Goal: Transaction & Acquisition: Purchase product/service

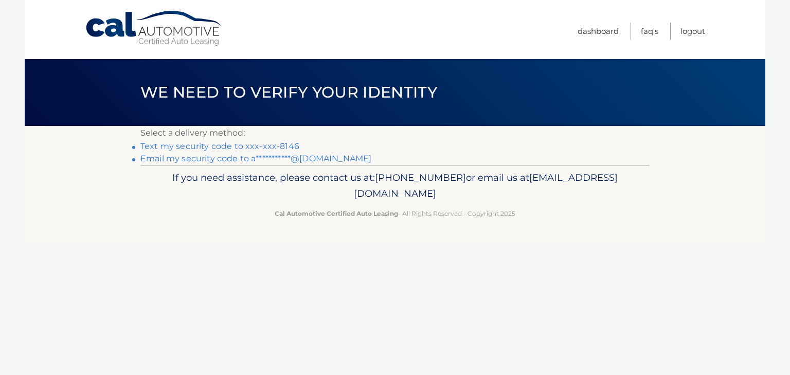
click at [289, 143] on link "Text my security code to xxx-xxx-8146" at bounding box center [219, 146] width 159 height 10
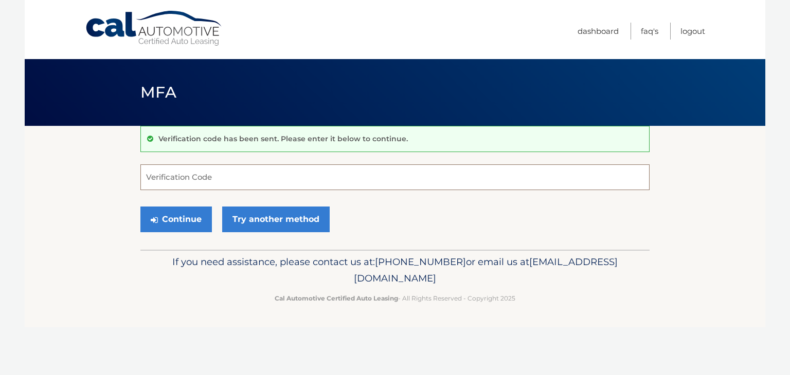
drag, startPoint x: 269, startPoint y: 188, endPoint x: 273, endPoint y: 173, distance: 15.0
click at [271, 179] on input "Verification Code" at bounding box center [394, 178] width 509 height 26
click at [273, 172] on input "Verification Code" at bounding box center [394, 178] width 509 height 26
type input "374016"
click at [186, 221] on button "Continue" at bounding box center [175, 220] width 71 height 26
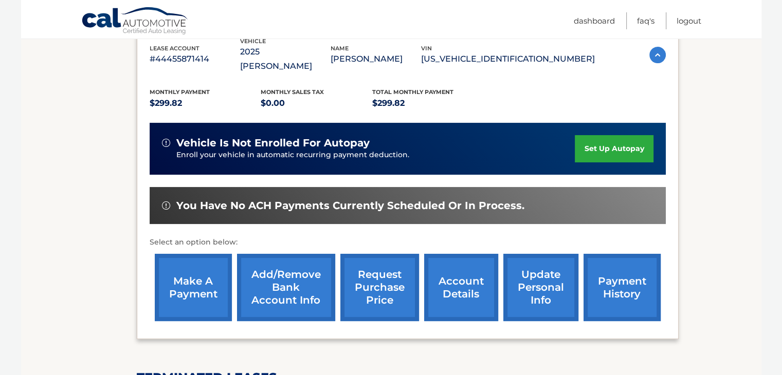
scroll to position [197, 0]
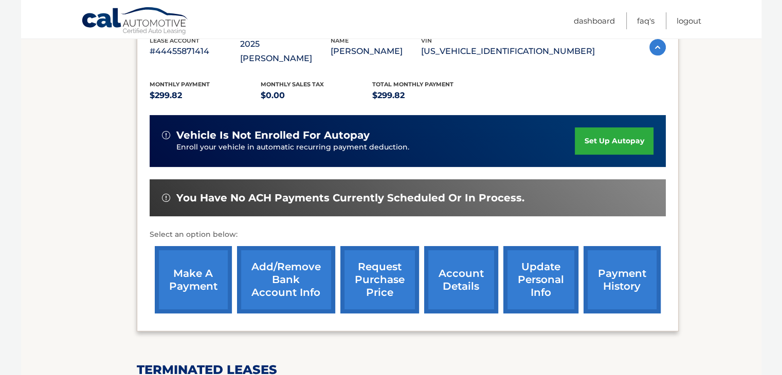
click at [178, 257] on link "make a payment" at bounding box center [193, 279] width 77 height 67
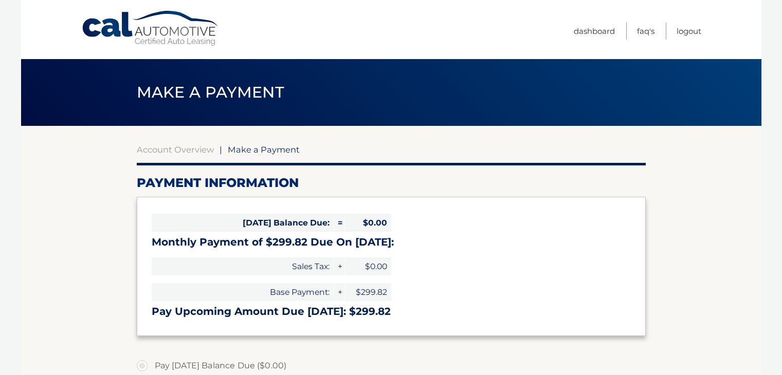
select select "ZjdmOWUyZDAtZDI3MC00MTJkLWE2ZDUtOWMwZTRlMDU4MGQ2"
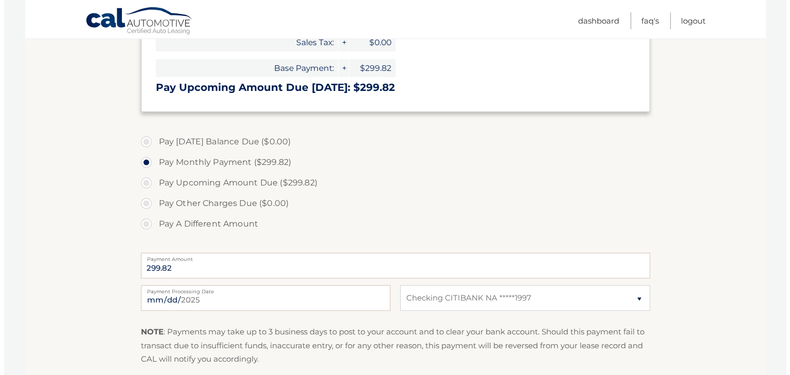
scroll to position [280, 0]
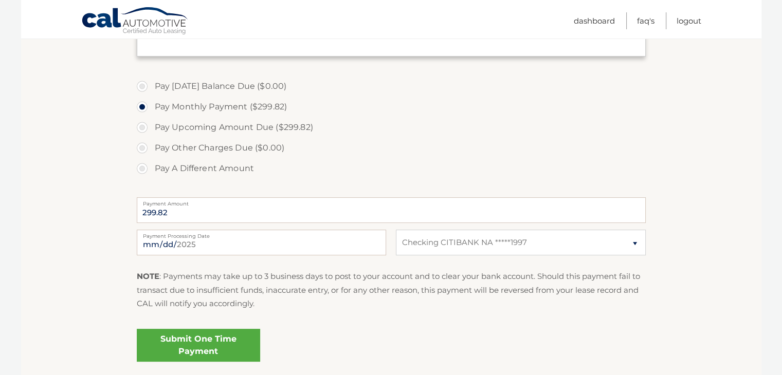
click at [180, 344] on link "Submit One Time Payment" at bounding box center [198, 345] width 123 height 33
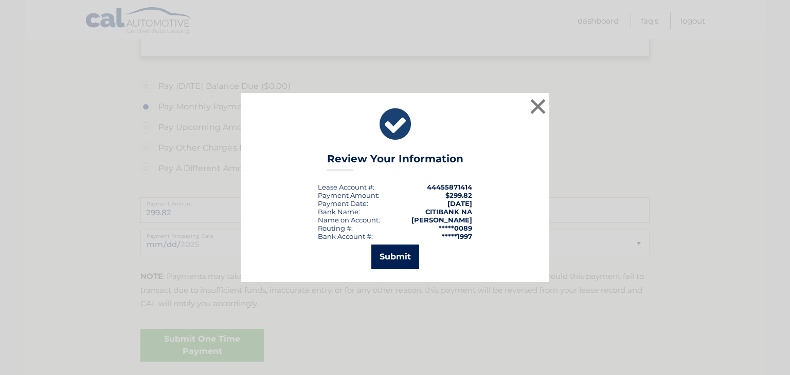
click at [394, 257] on button "Submit" at bounding box center [395, 257] width 48 height 25
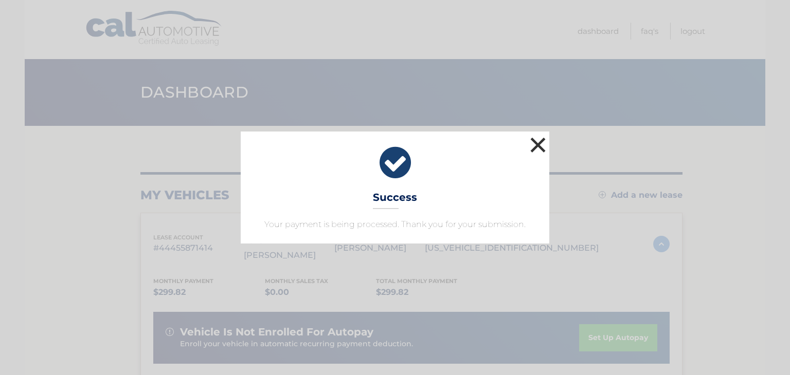
click at [539, 140] on button "×" at bounding box center [537, 145] width 21 height 21
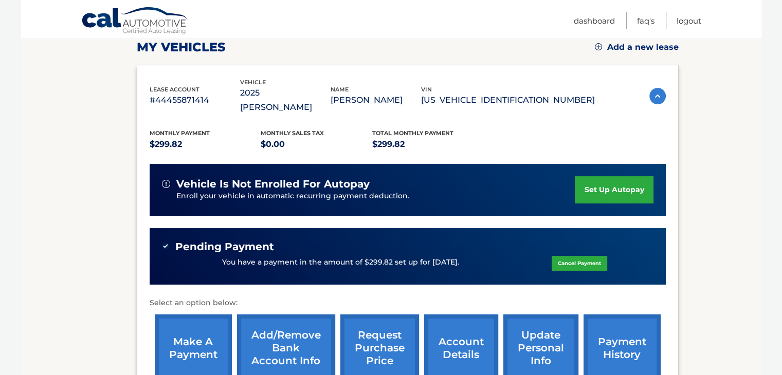
scroll to position [204, 0]
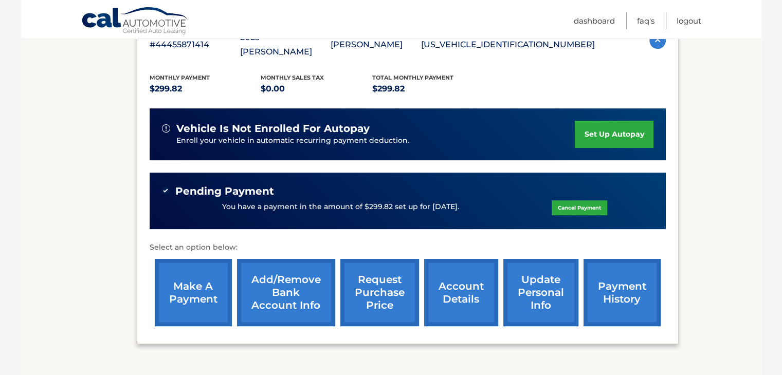
click at [620, 276] on link "payment history" at bounding box center [621, 292] width 77 height 67
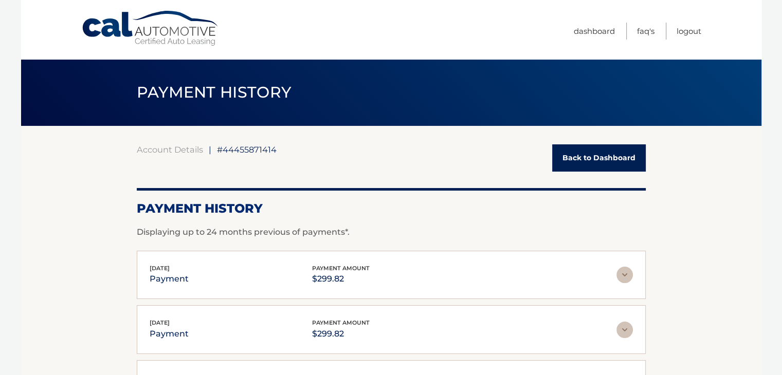
click at [582, 155] on link "Back to Dashboard" at bounding box center [599, 157] width 94 height 27
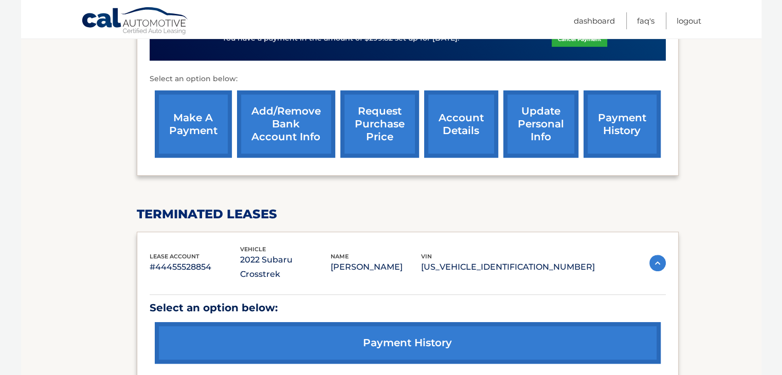
scroll to position [407, 0]
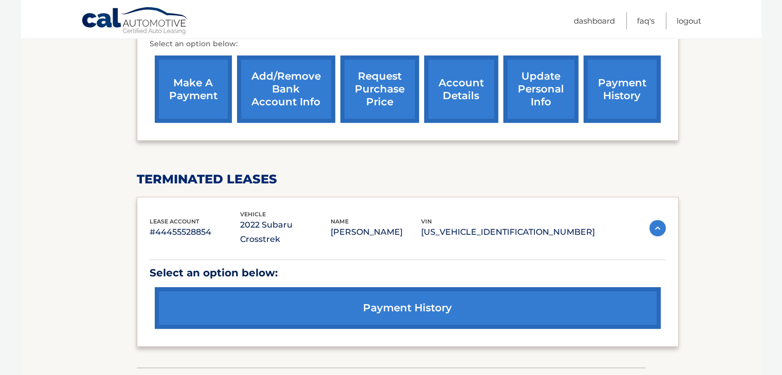
click at [654, 220] on img at bounding box center [657, 228] width 16 height 16
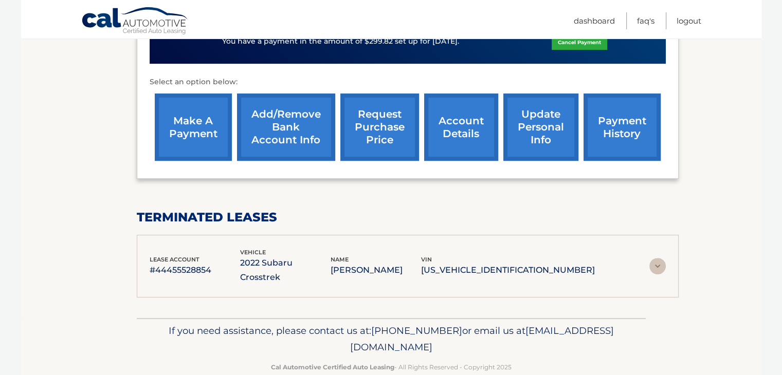
scroll to position [360, 0]
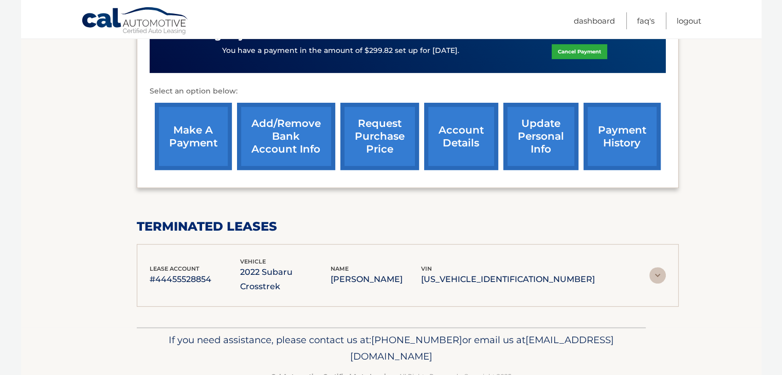
click at [655, 267] on img at bounding box center [657, 275] width 16 height 16
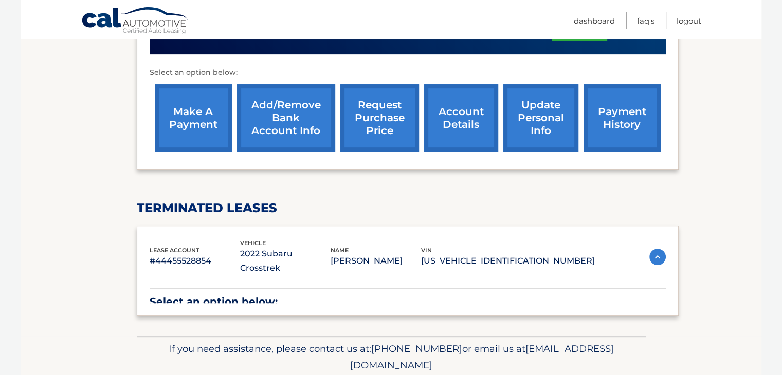
scroll to position [407, 0]
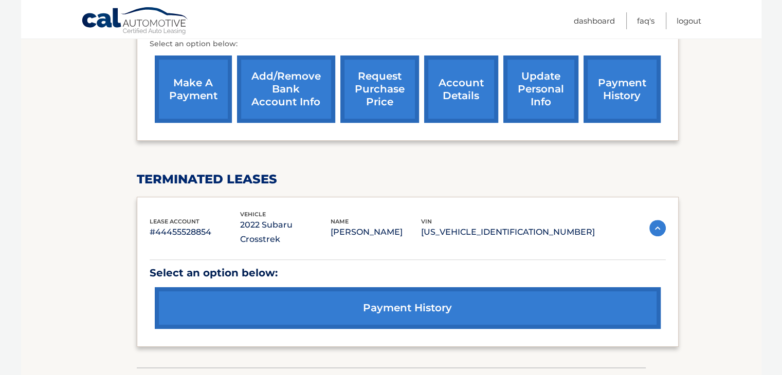
click at [393, 287] on link "payment history" at bounding box center [408, 308] width 506 height 42
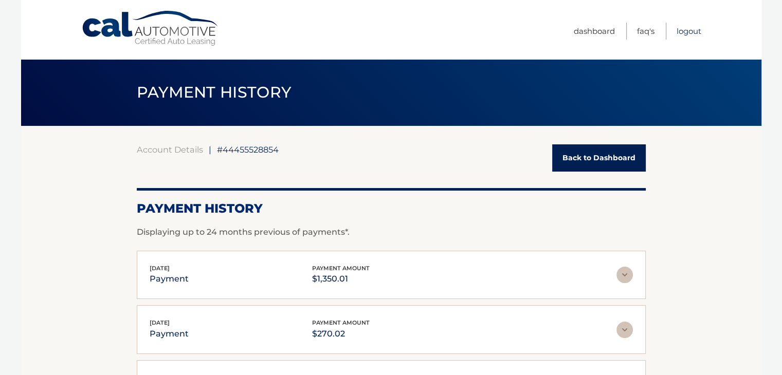
click at [689, 31] on link "Logout" at bounding box center [689, 31] width 25 height 17
